Goal: Information Seeking & Learning: Learn about a topic

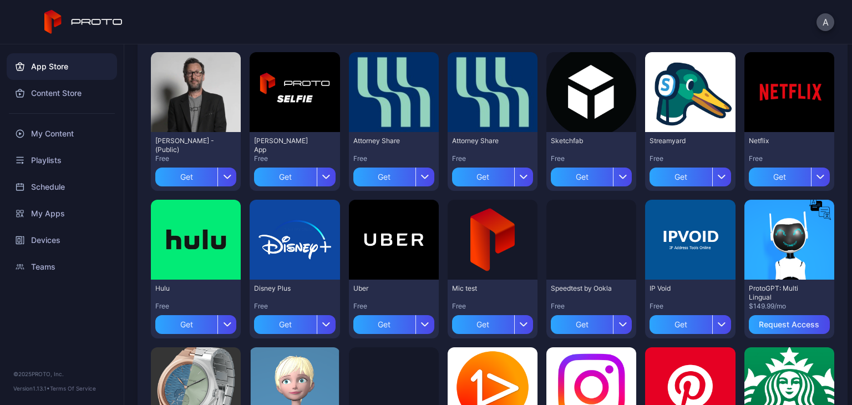
scroll to position [111, 0]
click at [59, 128] on div "My Content" at bounding box center [62, 133] width 110 height 27
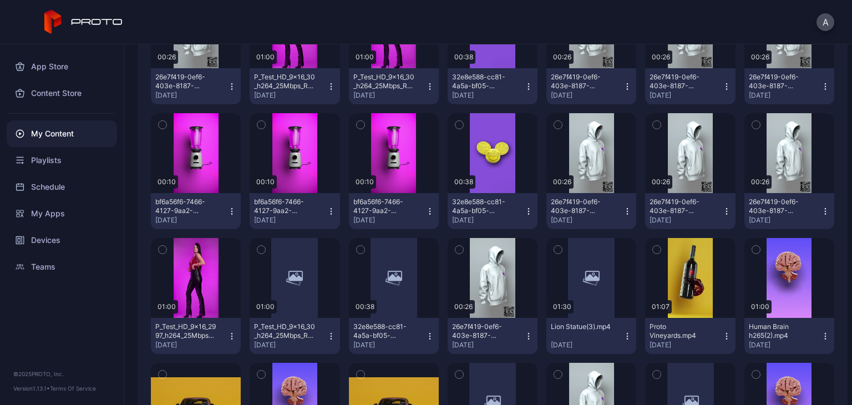
scroll to position [733, 0]
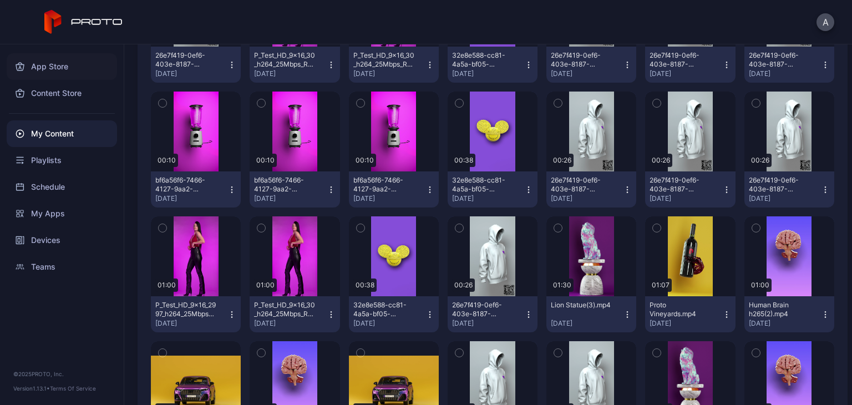
click at [66, 74] on div "App Store" at bounding box center [62, 66] width 110 height 27
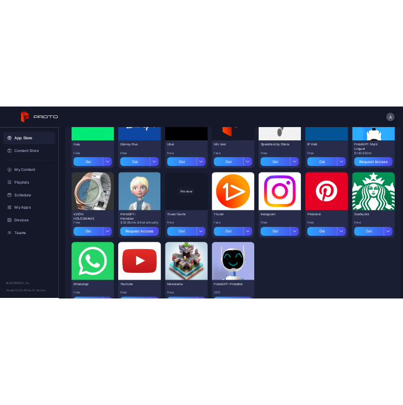
scroll to position [315, 0]
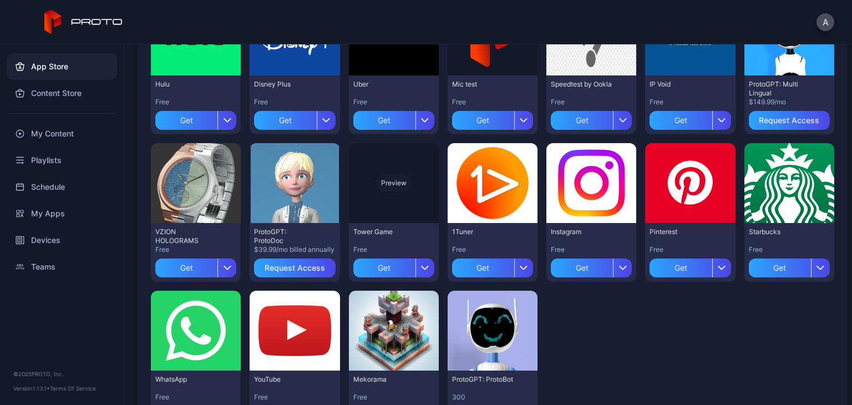
click at [355, 196] on div "Preview" at bounding box center [394, 183] width 90 height 80
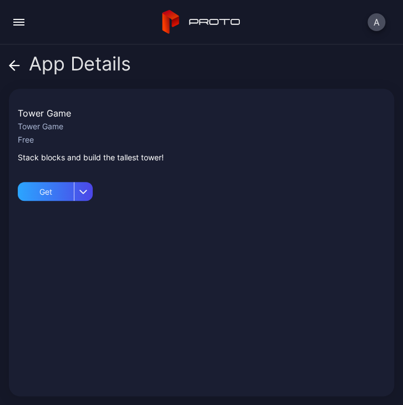
click at [17, 23] on button "button" at bounding box center [19, 22] width 22 height 22
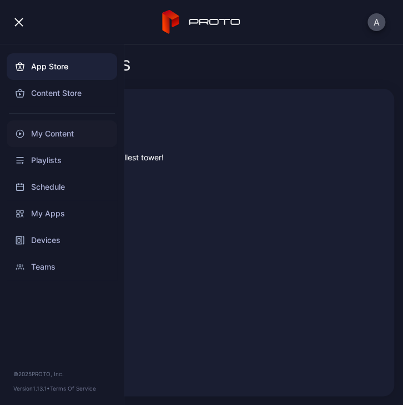
click at [57, 124] on div "My Content" at bounding box center [62, 133] width 110 height 27
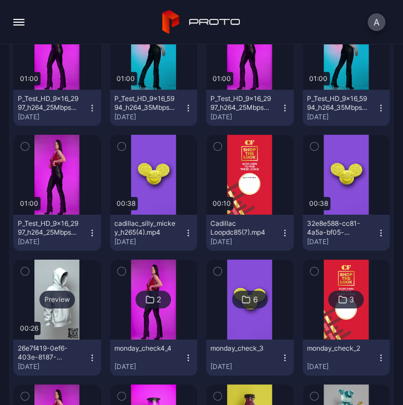
scroll to position [3802, 0]
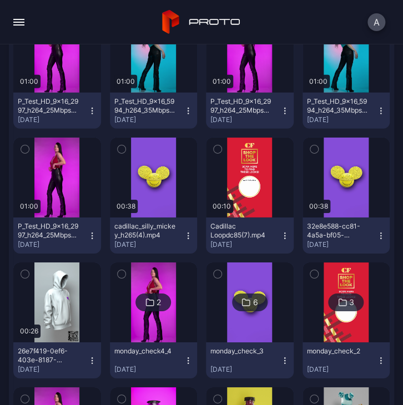
click at [16, 9] on div "A" at bounding box center [201, 22] width 403 height 44
click at [28, 25] on button "button" at bounding box center [19, 22] width 22 height 22
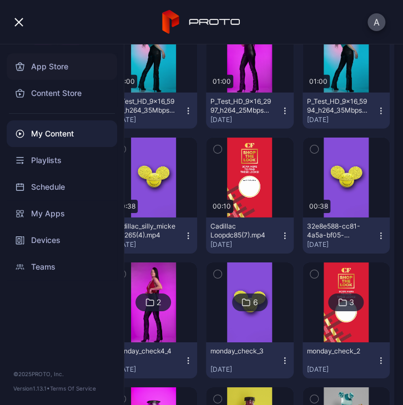
click at [50, 76] on div "App Store" at bounding box center [62, 66] width 110 height 27
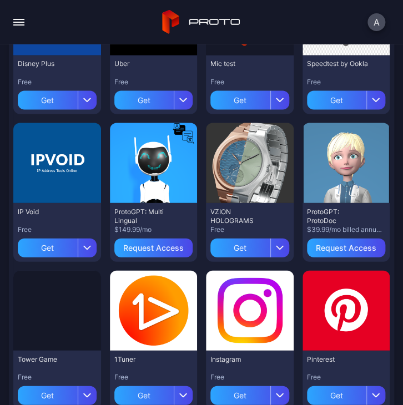
scroll to position [471, 0]
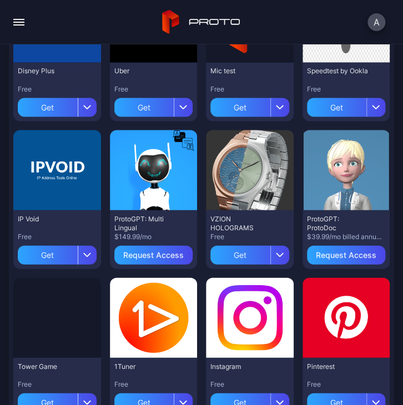
click at [18, 26] on button "button" at bounding box center [19, 22] width 22 height 22
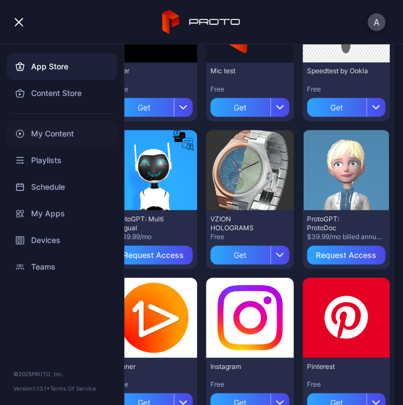
click at [44, 131] on div "My Content" at bounding box center [62, 133] width 110 height 27
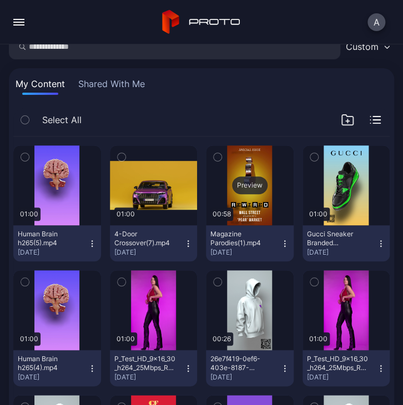
scroll to position [333, 0]
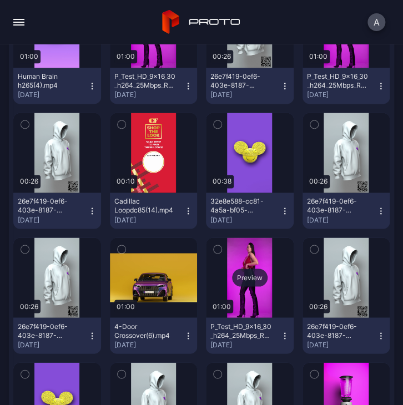
click at [242, 265] on div "Preview" at bounding box center [250, 277] width 88 height 80
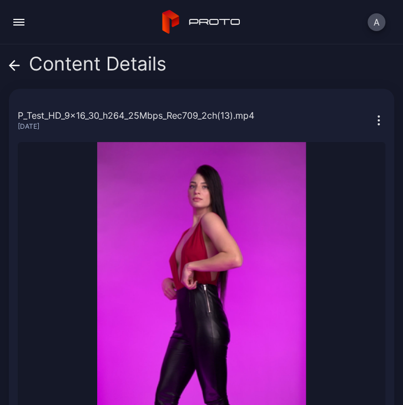
click at [8, 62] on div "Content Details P_Test_HD_9x16_30_h264_25Mbps_Rec709_2ch(13).mp4 Aug 18, 2025 S…" at bounding box center [201, 224] width 403 height 361
click at [11, 64] on icon at bounding box center [12, 64] width 4 height 9
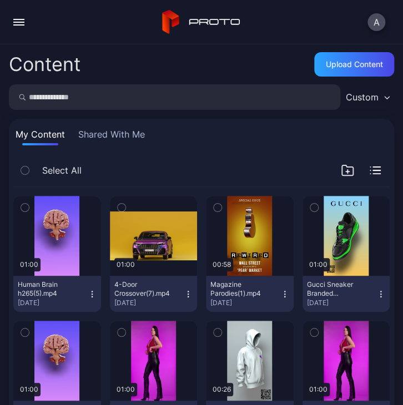
click at [26, 27] on button "button" at bounding box center [19, 22] width 22 height 22
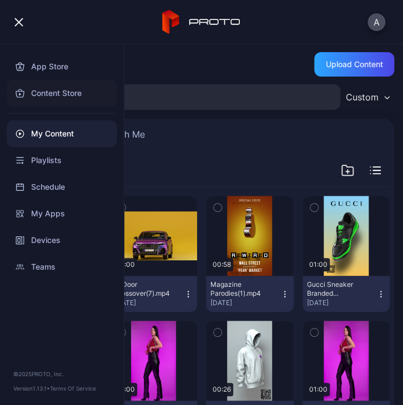
click at [62, 93] on div "Content Store" at bounding box center [62, 93] width 110 height 27
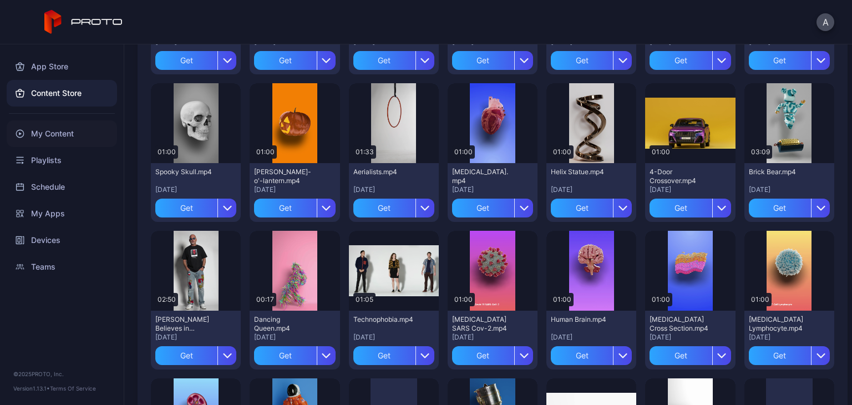
scroll to position [111, 0]
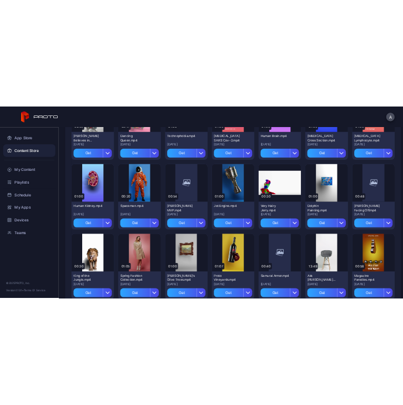
scroll to position [488, 0]
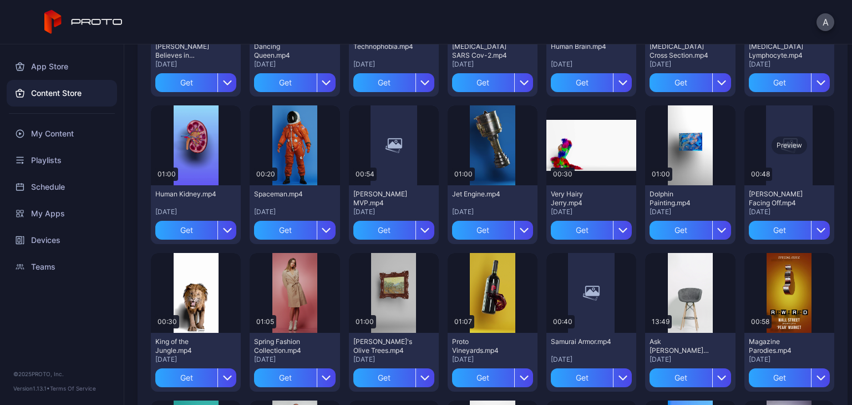
click at [779, 130] on div "Preview" at bounding box center [789, 145] width 90 height 80
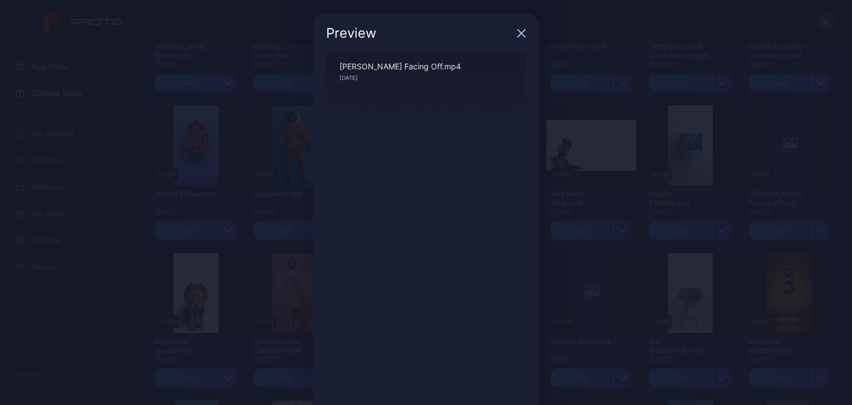
click at [651, 225] on div "Preview Sorry, your browser doesn‘t support embedded videos 00:00 / 00:00 [PERS…" at bounding box center [426, 234] width 852 height 468
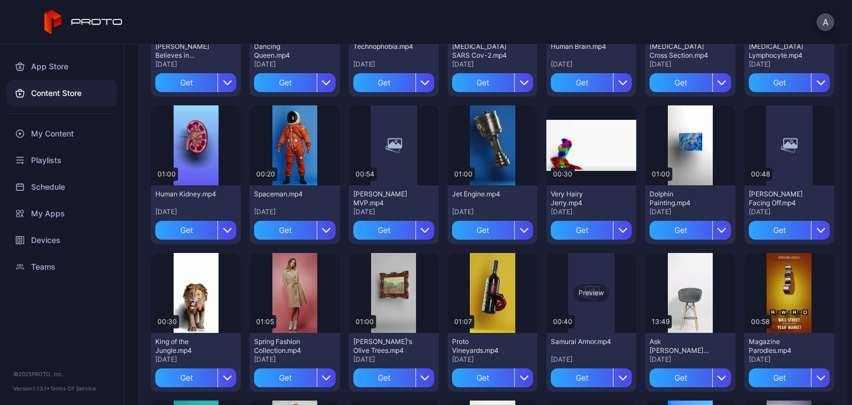
click at [570, 302] on div "Preview" at bounding box center [591, 293] width 90 height 80
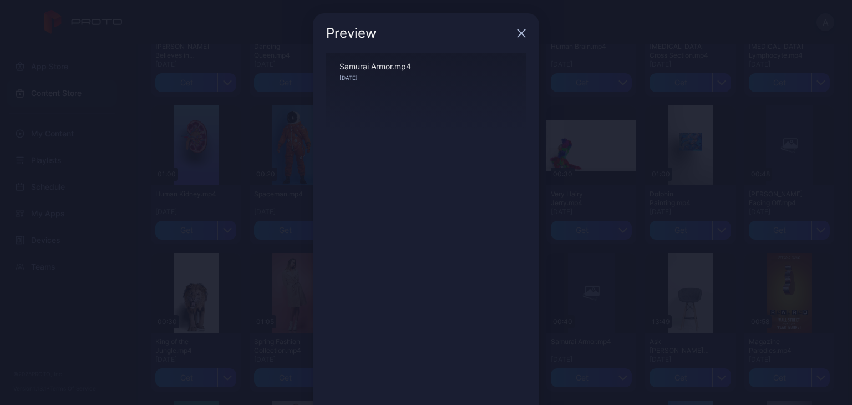
click at [596, 145] on div "Preview Sorry, your browser doesn‘t support embedded videos 00:00 / 00:40 Samur…" at bounding box center [426, 234] width 852 height 468
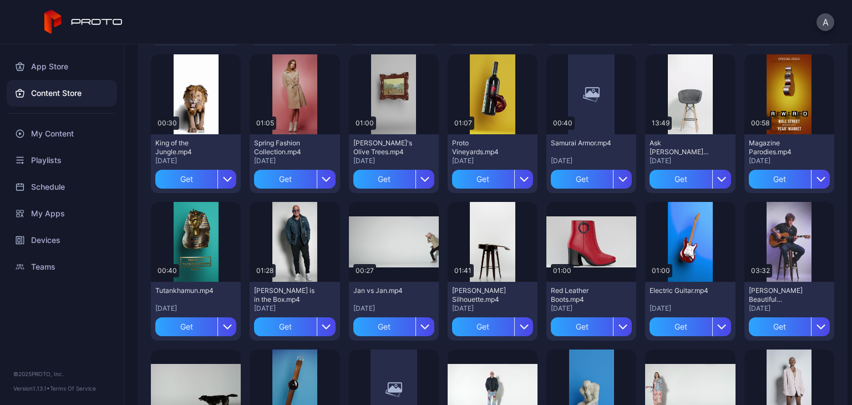
scroll to position [875, 0]
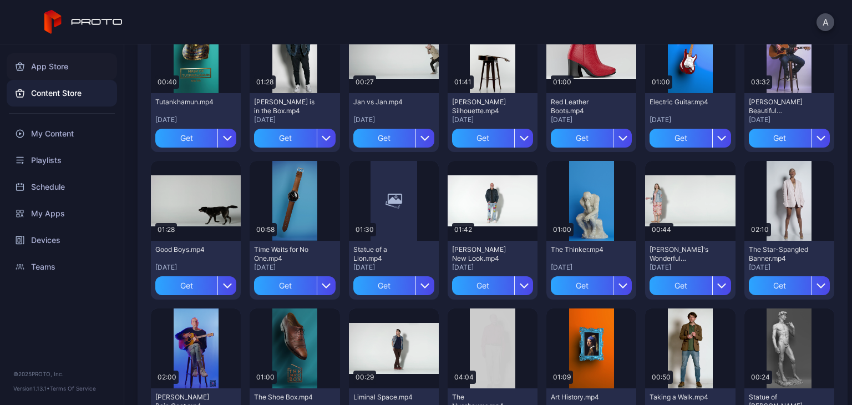
click at [92, 69] on div "App Store" at bounding box center [62, 66] width 110 height 27
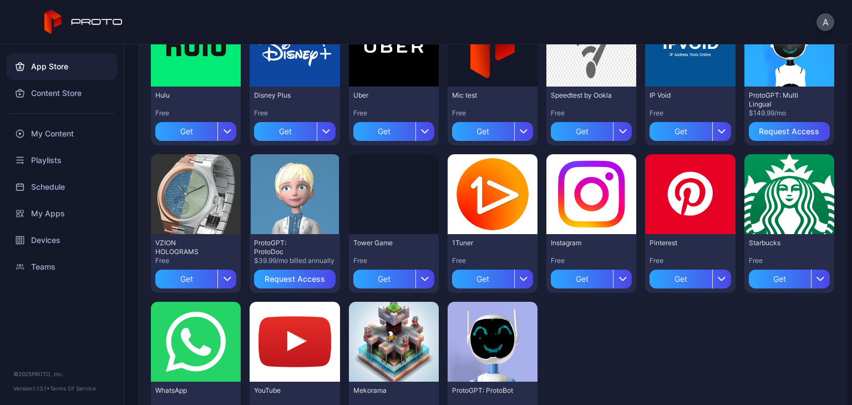
scroll to position [333, 0]
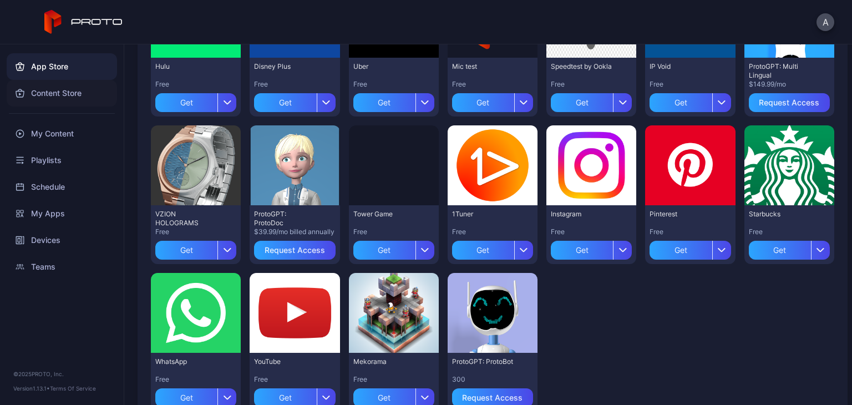
click at [60, 99] on div "Content Store" at bounding box center [62, 93] width 110 height 27
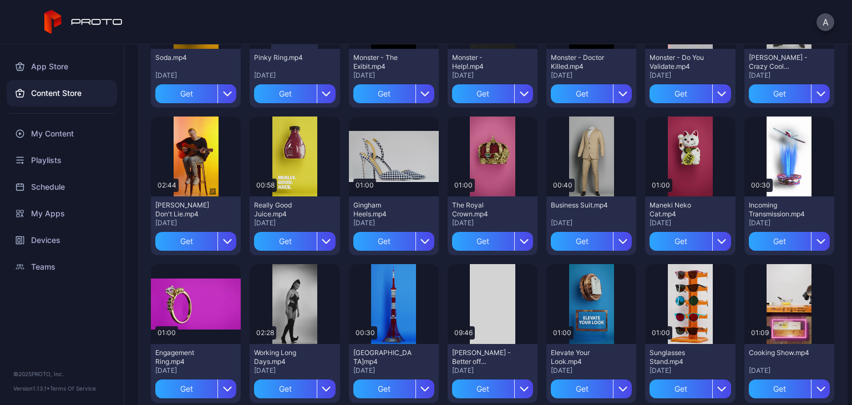
scroll to position [1373, 0]
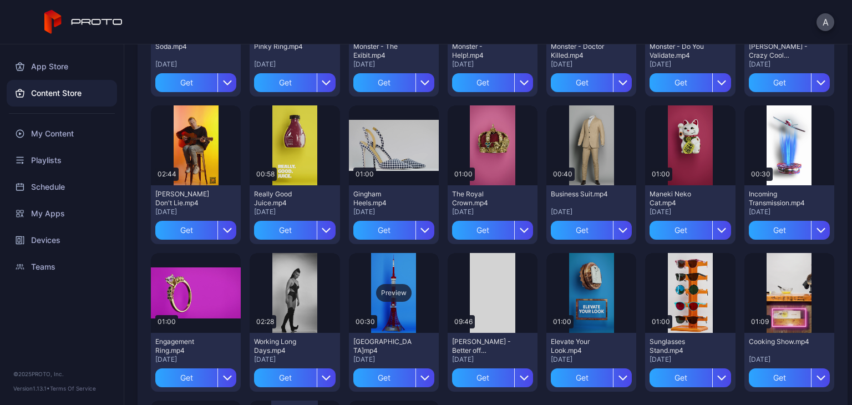
click at [391, 293] on div "Preview" at bounding box center [394, 293] width 36 height 18
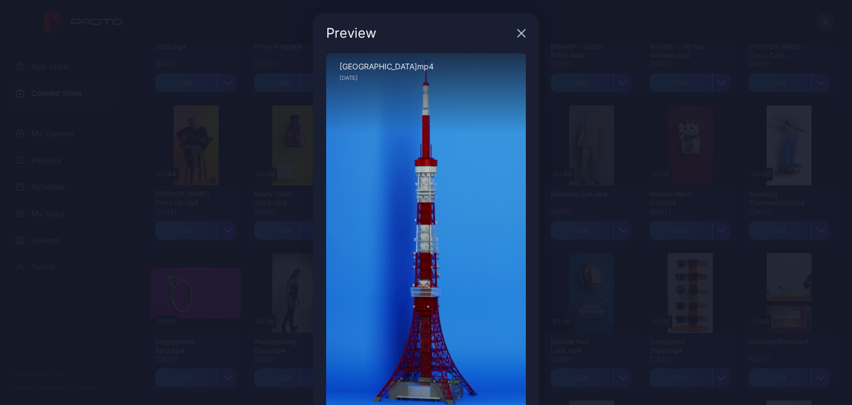
click at [402, 32] on div "Preview" at bounding box center [426, 33] width 226 height 40
click at [402, 40] on div "Preview" at bounding box center [426, 33] width 226 height 40
click at [402, 36] on div "Preview" at bounding box center [426, 33] width 226 height 40
click at [402, 36] on icon "button" at bounding box center [521, 33] width 9 height 9
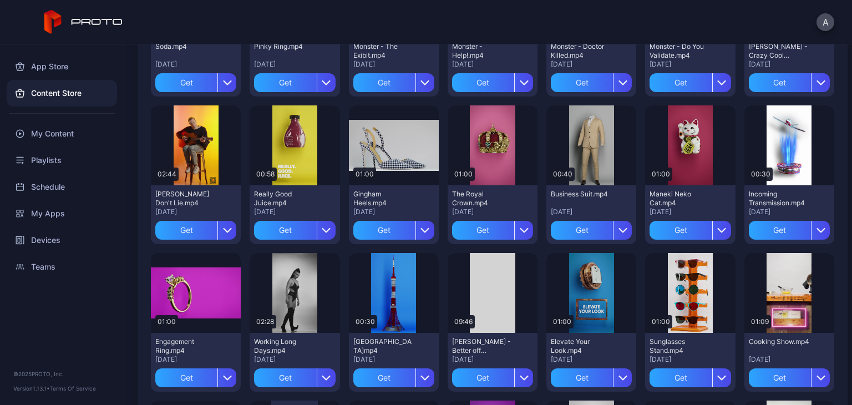
click at [402, 178] on div "Preview" at bounding box center [690, 145] width 90 height 80
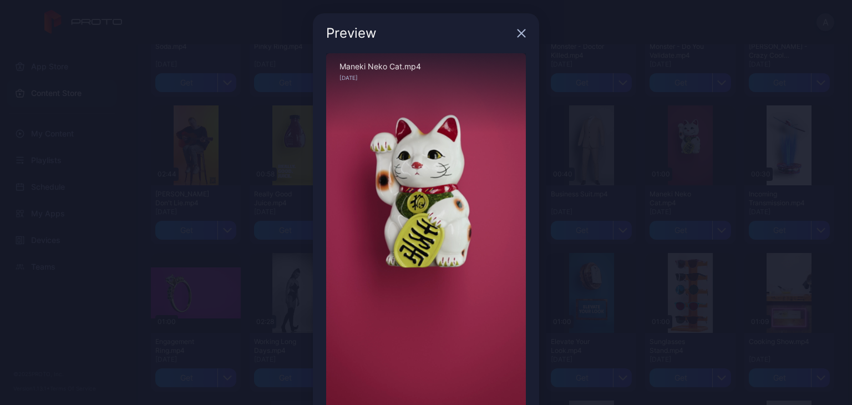
click at [402, 31] on div "Preview" at bounding box center [426, 33] width 226 height 40
click at [402, 34] on icon "button" at bounding box center [521, 33] width 7 height 7
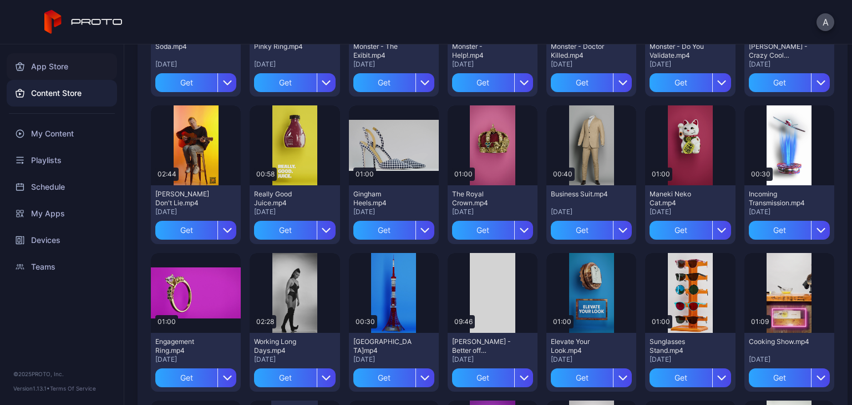
click at [68, 73] on div "App Store" at bounding box center [62, 66] width 110 height 27
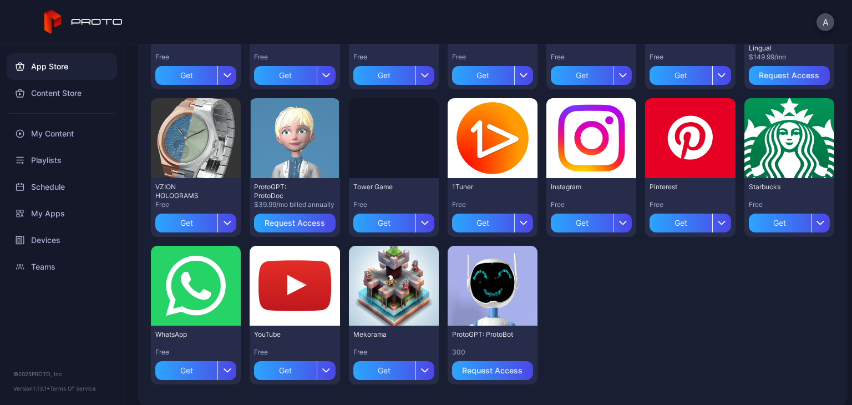
scroll to position [371, 0]
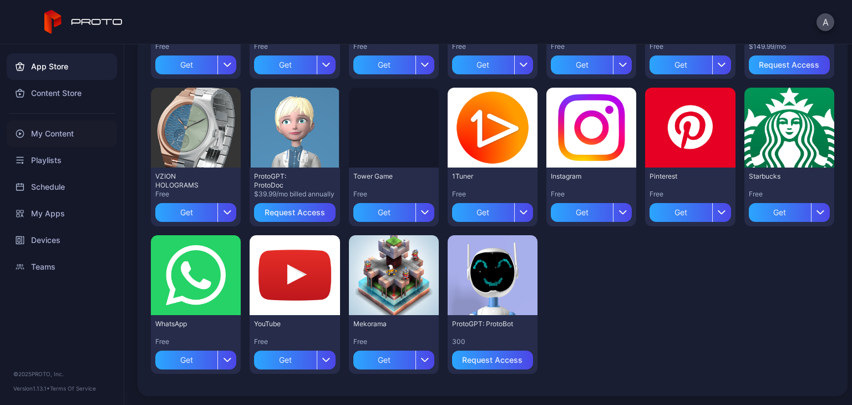
click at [78, 134] on div "My Content" at bounding box center [62, 133] width 110 height 27
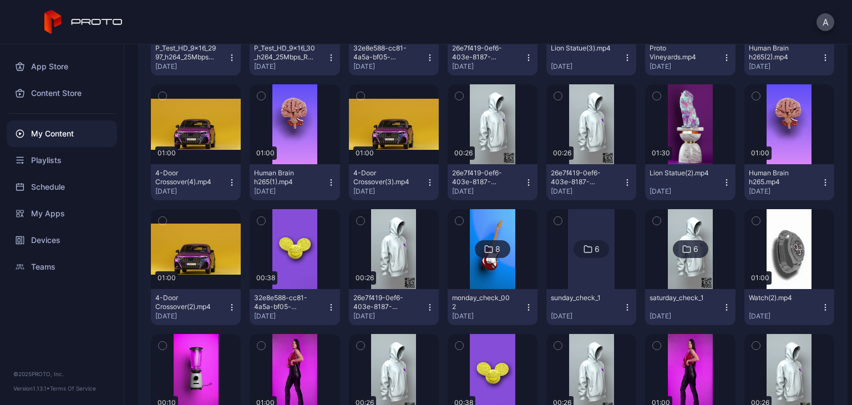
scroll to position [996, 0]
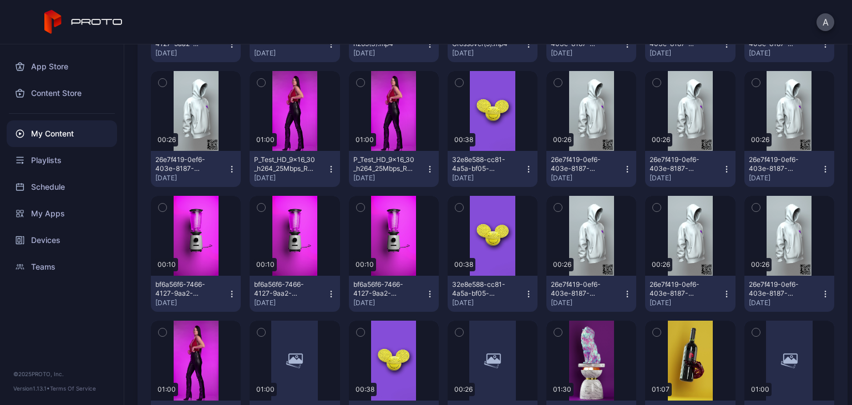
scroll to position [666, 0]
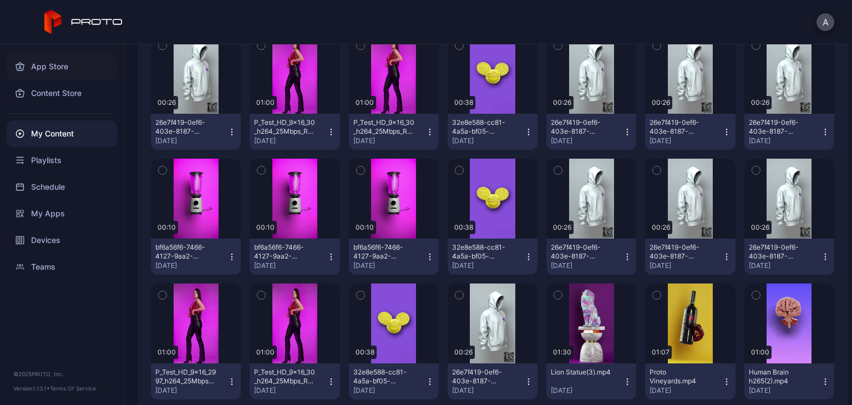
click at [58, 68] on div "App Store" at bounding box center [62, 66] width 110 height 27
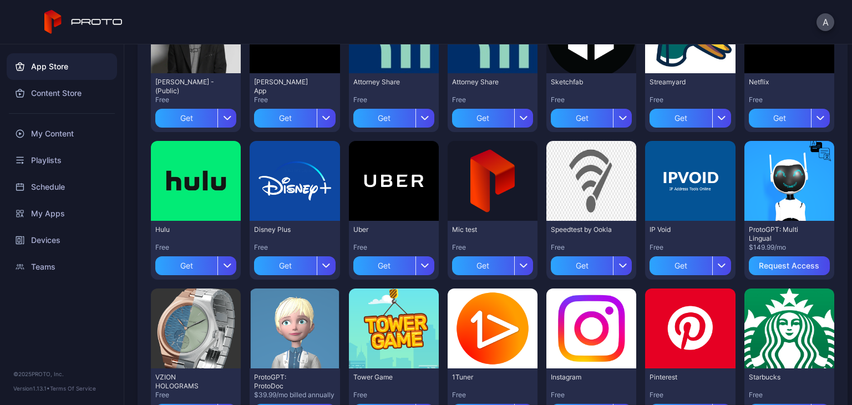
scroll to position [204, 0]
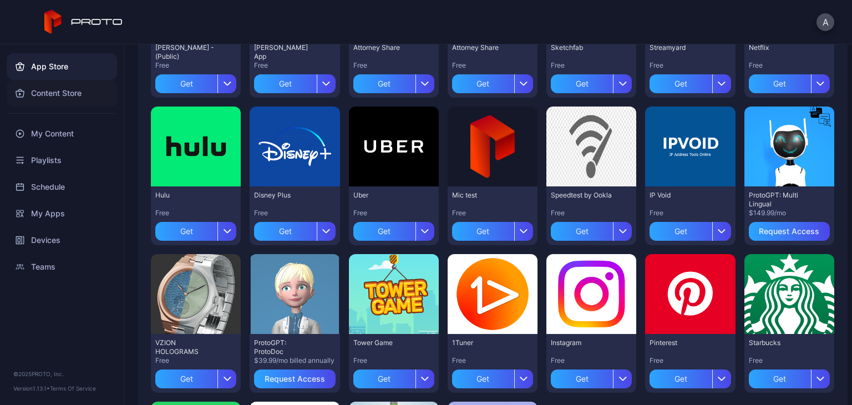
click at [46, 96] on div "Content Store" at bounding box center [62, 93] width 110 height 27
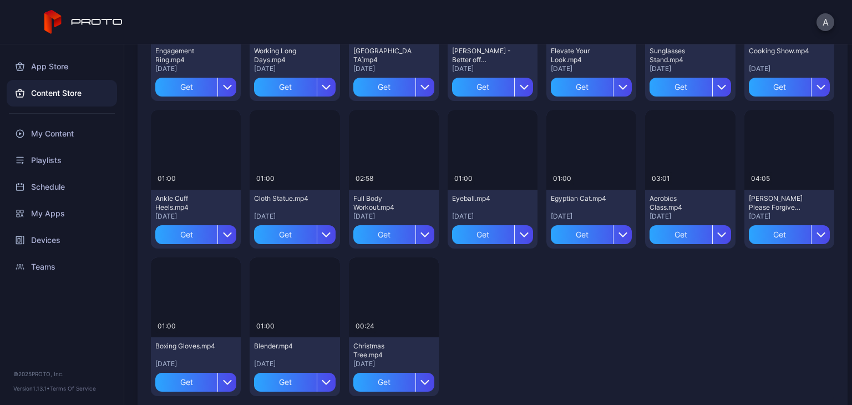
scroll to position [1686, 0]
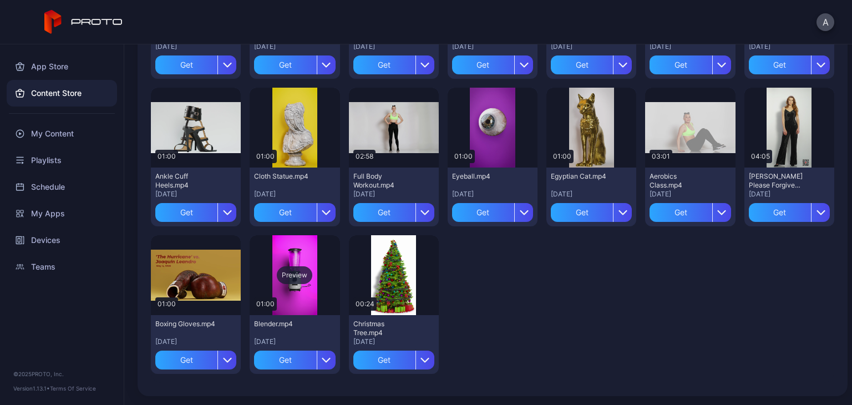
click at [317, 269] on div "Preview" at bounding box center [295, 275] width 90 height 80
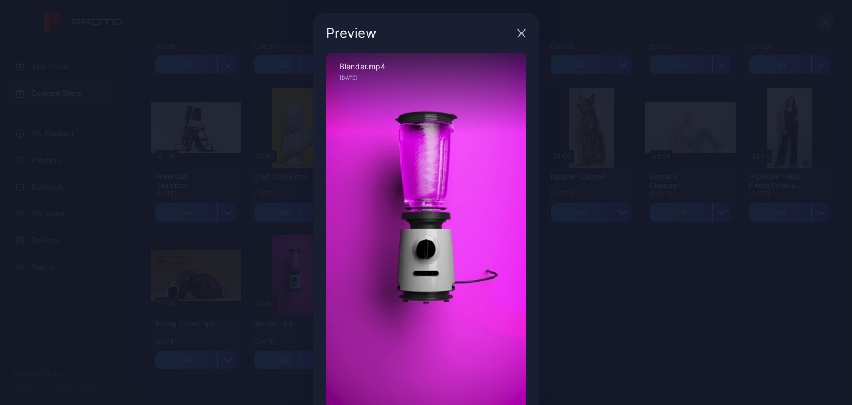
click at [659, 253] on div "Preview Sorry, your browser doesn‘t support embedded videos 00:03 / 01:00 Blend…" at bounding box center [426, 234] width 852 height 468
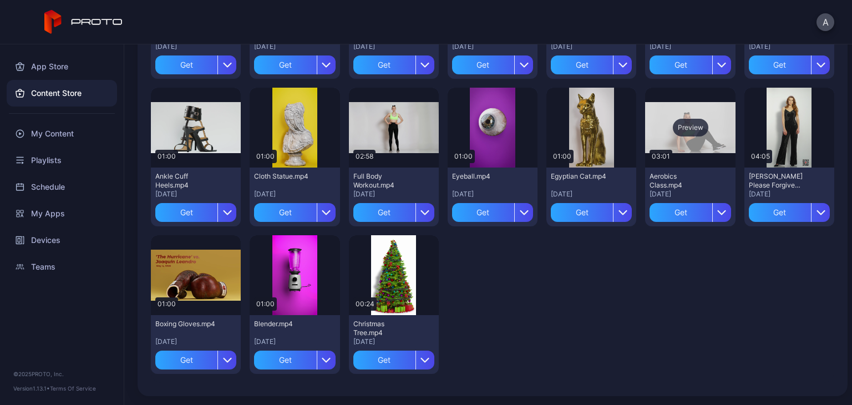
click at [673, 119] on div "Preview" at bounding box center [691, 128] width 36 height 18
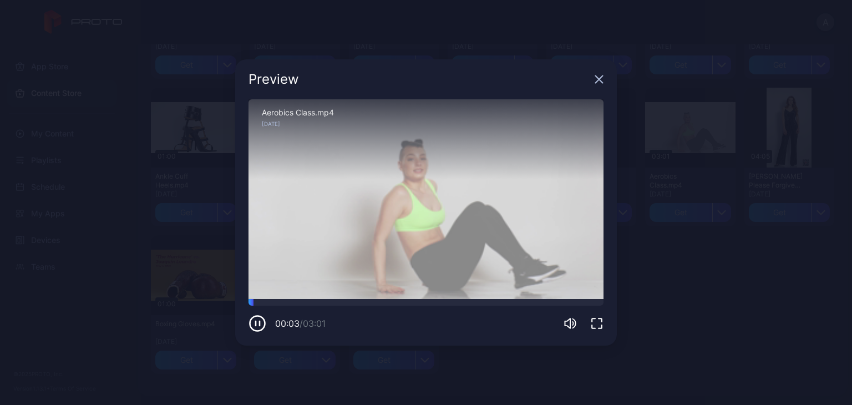
click at [727, 305] on div "Preview Sorry, your browser doesn‘t support embedded videos 00:03 / 03:01 Aerob…" at bounding box center [426, 202] width 852 height 405
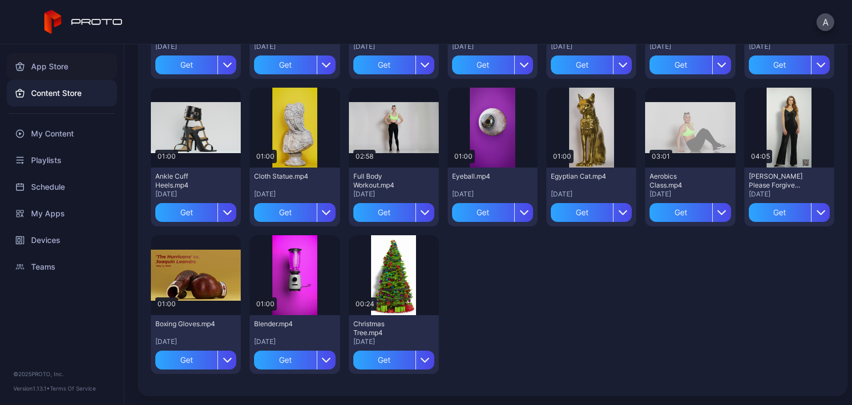
click at [68, 65] on div "App Store" at bounding box center [62, 66] width 110 height 27
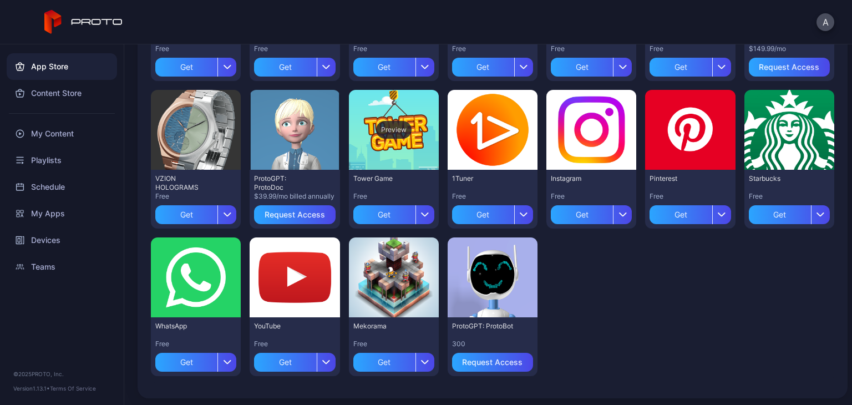
scroll to position [371, 0]
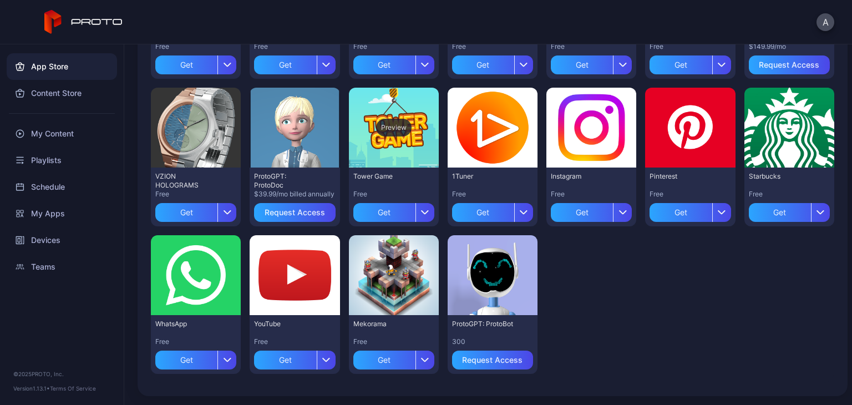
click at [399, 148] on div "Preview" at bounding box center [394, 128] width 90 height 80
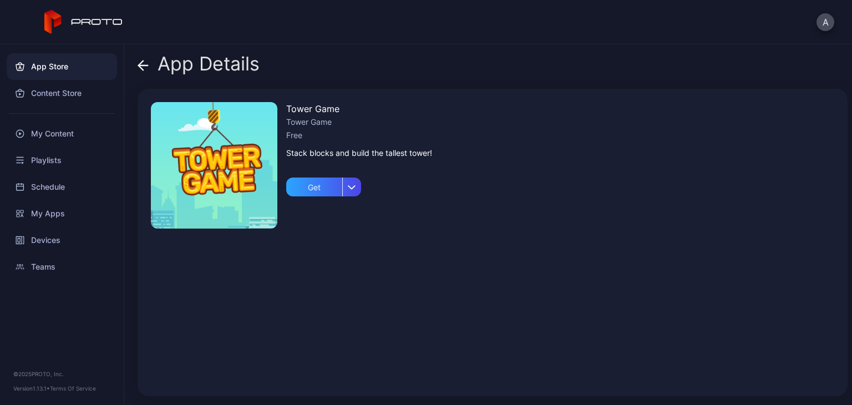
click at [77, 67] on div "App Store" at bounding box center [62, 66] width 110 height 27
